Goal: Information Seeking & Learning: Learn about a topic

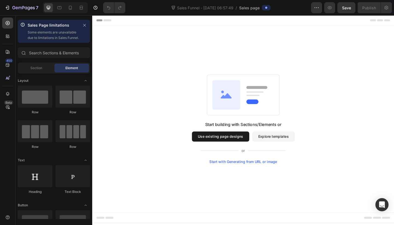
click at [280, 151] on button "Explore templates" at bounding box center [289, 147] width 46 height 11
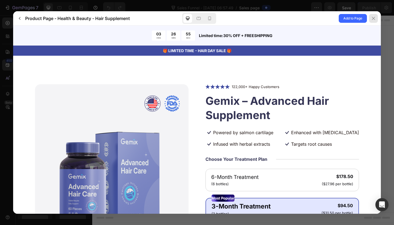
click at [373, 18] on icon at bounding box center [374, 18] width 4 height 4
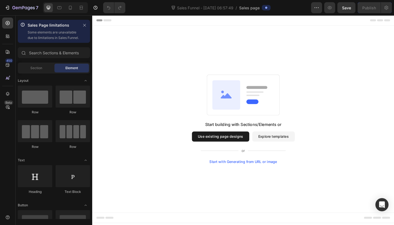
click at [288, 145] on button "Explore templates" at bounding box center [289, 147] width 46 height 11
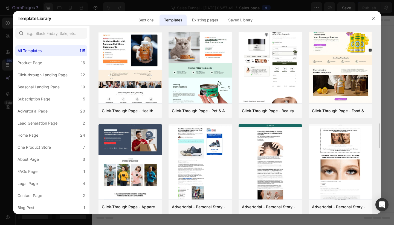
scroll to position [676, 0]
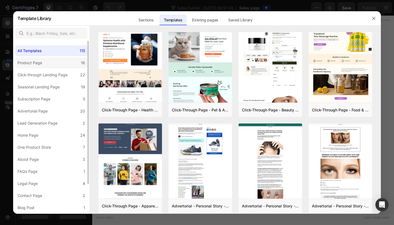
click at [71, 64] on label "Product Page 16" at bounding box center [51, 62] width 72 height 11
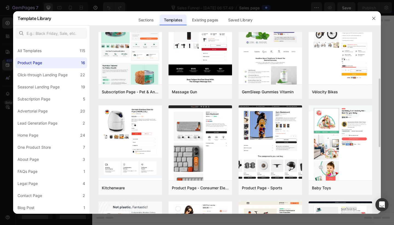
scroll to position [120, 0]
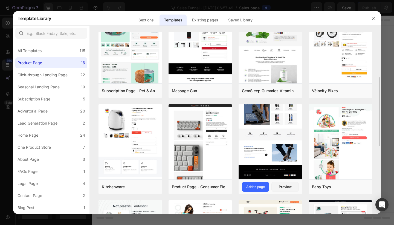
click at [259, 131] on img at bounding box center [271, 40] width 64 height 277
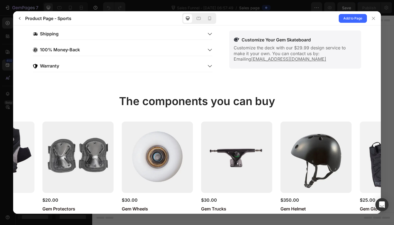
scroll to position [245, 0]
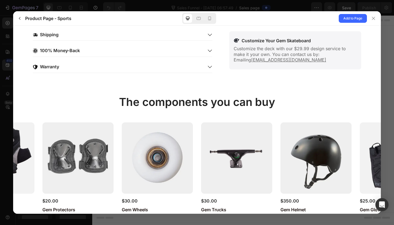
click at [188, 66] on div "Warranty" at bounding box center [118, 66] width 170 height 7
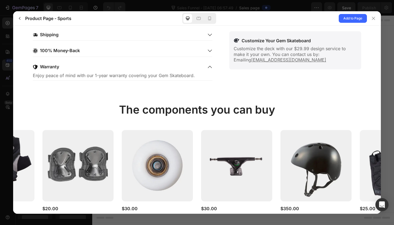
click at [188, 66] on div "Warranty" at bounding box center [118, 66] width 170 height 7
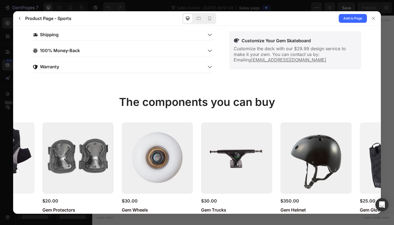
click at [187, 51] on div "100% Money-Back" at bounding box center [118, 50] width 170 height 7
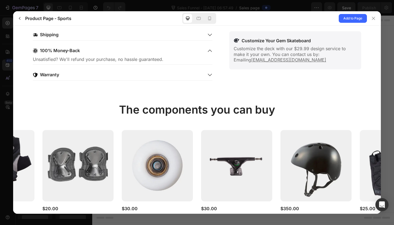
click at [188, 51] on div "100% Money-Back" at bounding box center [118, 50] width 170 height 7
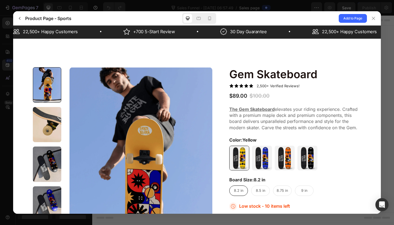
scroll to position [0, 0]
